Goal: Transaction & Acquisition: Purchase product/service

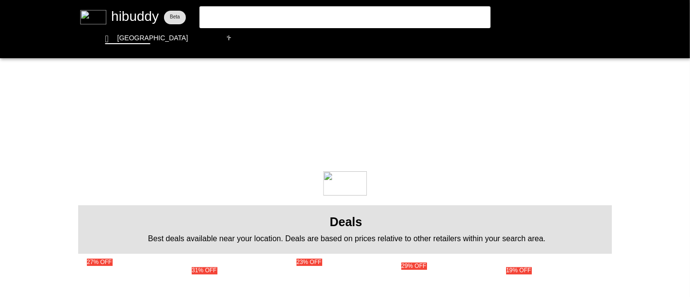
click at [251, 19] on flt-glass-pane at bounding box center [345, 148] width 690 height 297
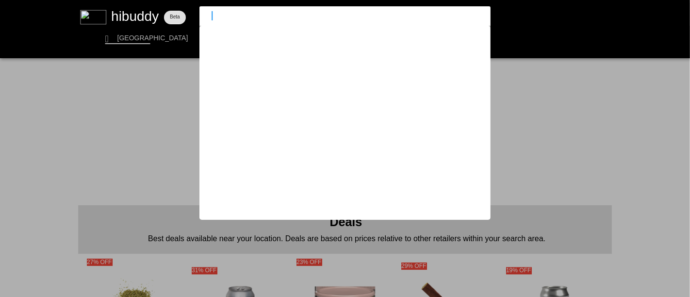
type input "[PERSON_NAME]"
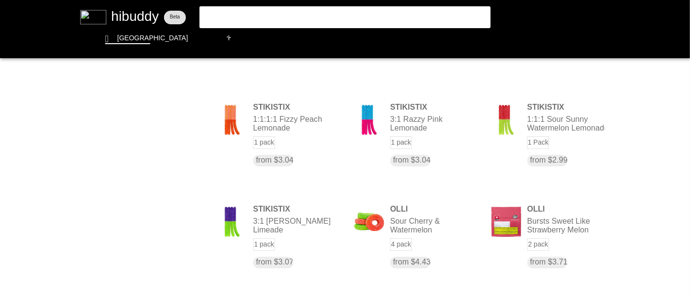
click at [227, 18] on flt-glass-pane at bounding box center [345, 148] width 690 height 297
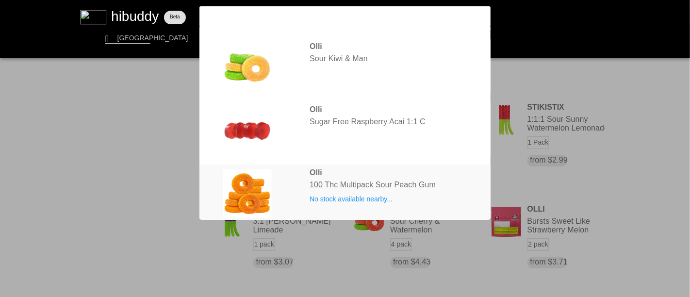
type input "[PERSON_NAME] o's sour peach"
click at [350, 184] on flt-glass-pane at bounding box center [345, 148] width 690 height 297
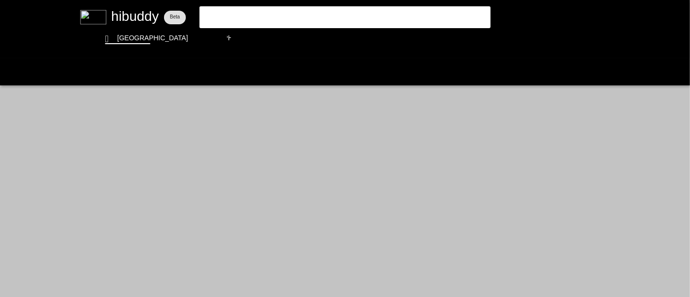
click at [279, 16] on flt-glass-pane at bounding box center [345, 148] width 690 height 297
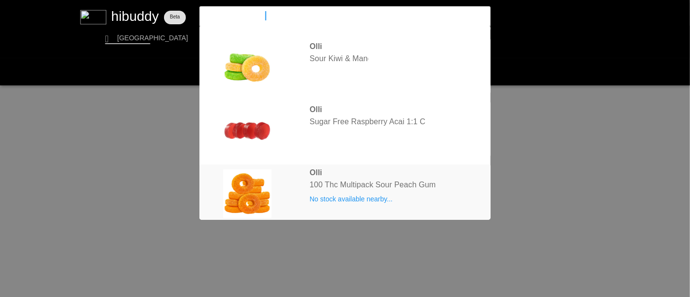
click at [246, 193] on flt-glass-pane at bounding box center [345, 148] width 690 height 297
